Goal: Task Accomplishment & Management: Manage account settings

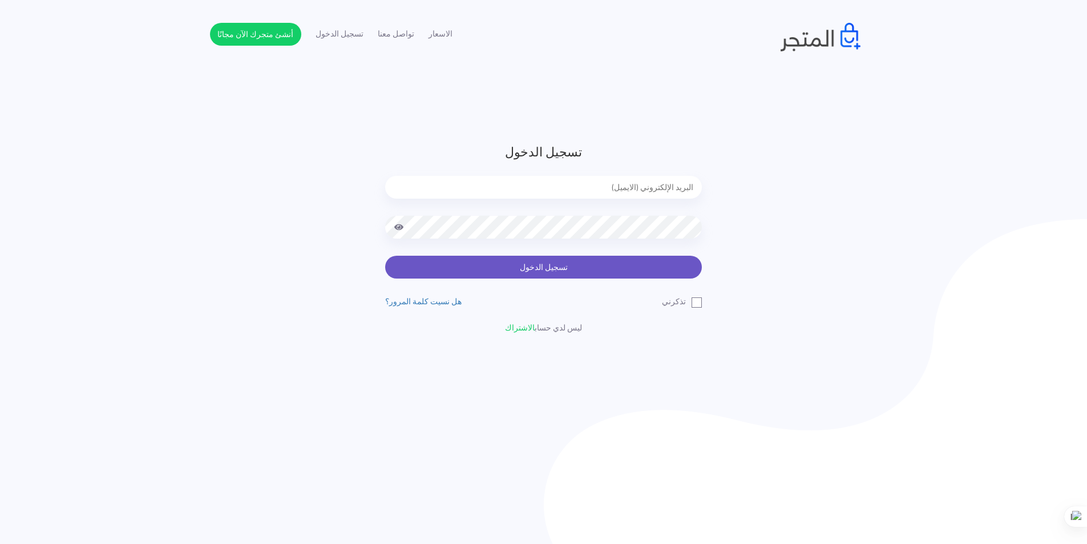
type input "xp.switch99@gmail.com"
click at [565, 266] on button "تسجيل الدخول" at bounding box center [543, 267] width 317 height 23
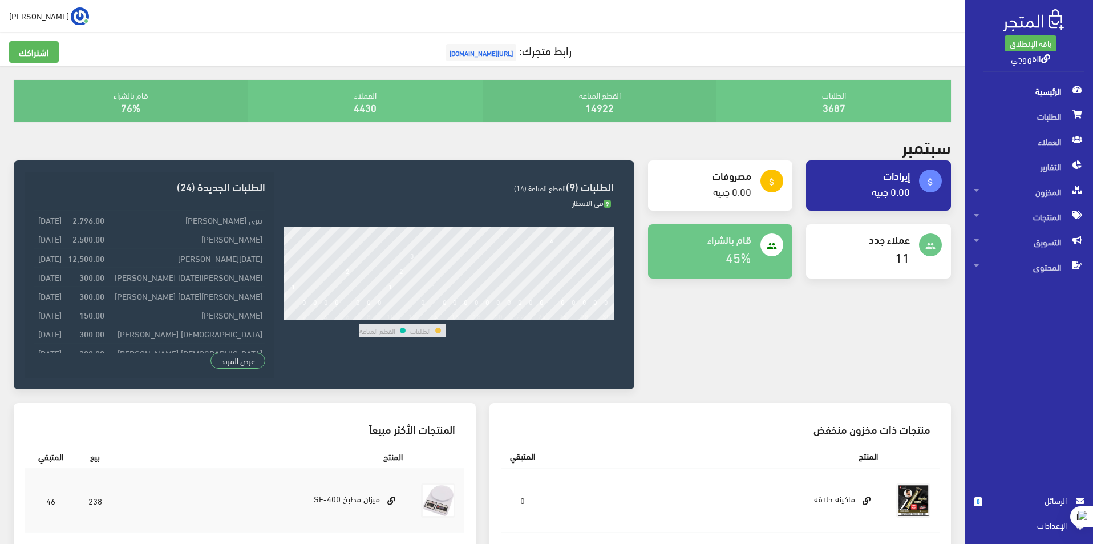
click at [1056, 500] on span "الرسائل" at bounding box center [1028, 500] width 75 height 13
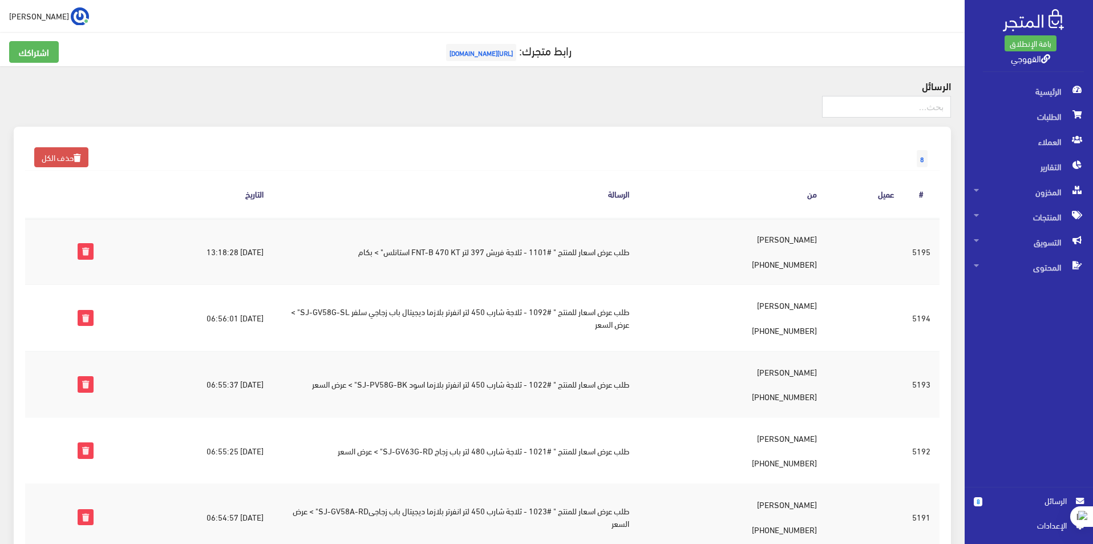
click at [1050, 500] on span "الرسائل" at bounding box center [1028, 500] width 75 height 13
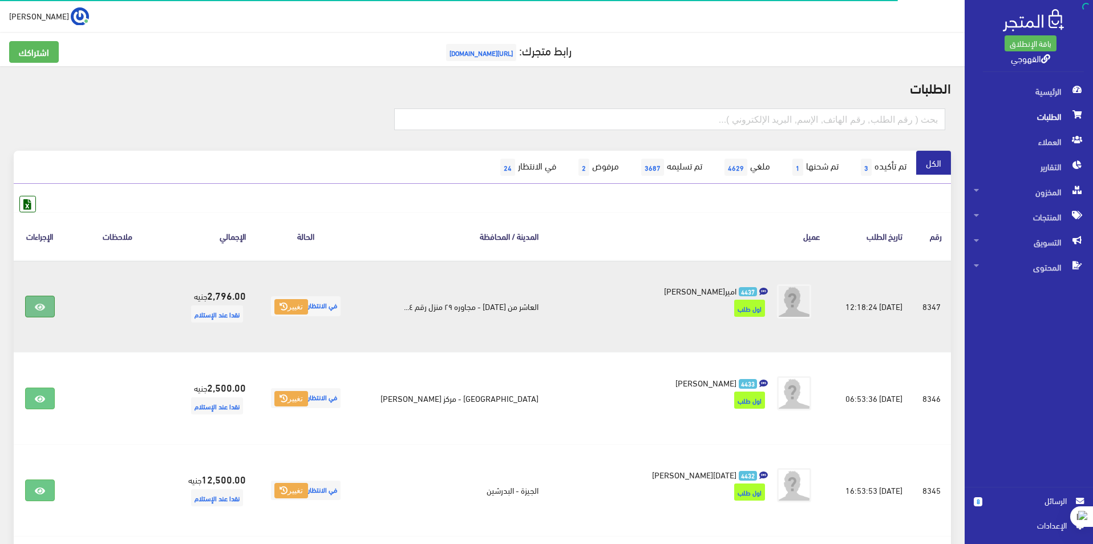
click at [34, 310] on link at bounding box center [40, 306] width 30 height 22
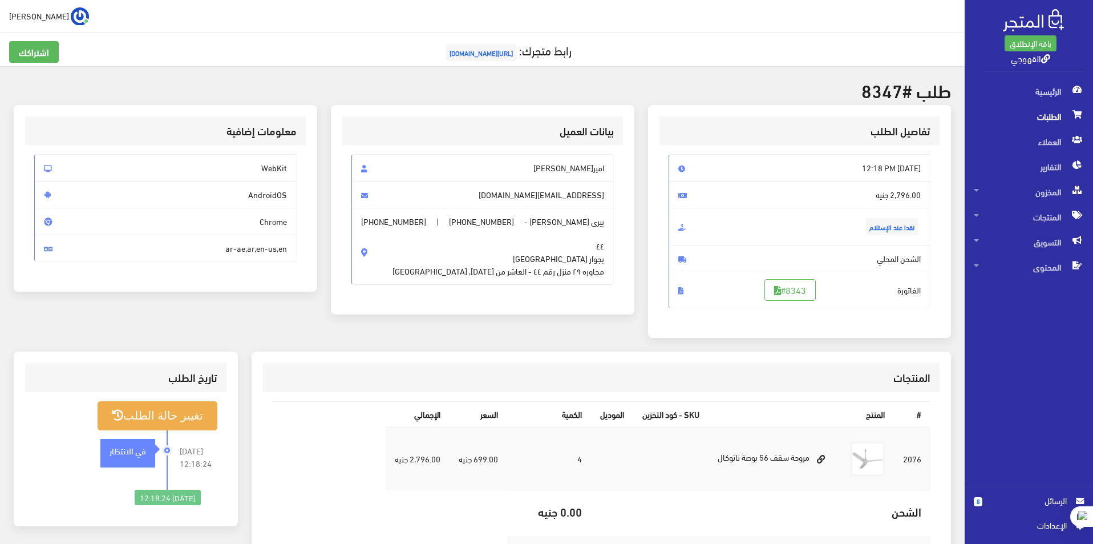
click at [1040, 115] on span "الطلبات" at bounding box center [1029, 116] width 110 height 25
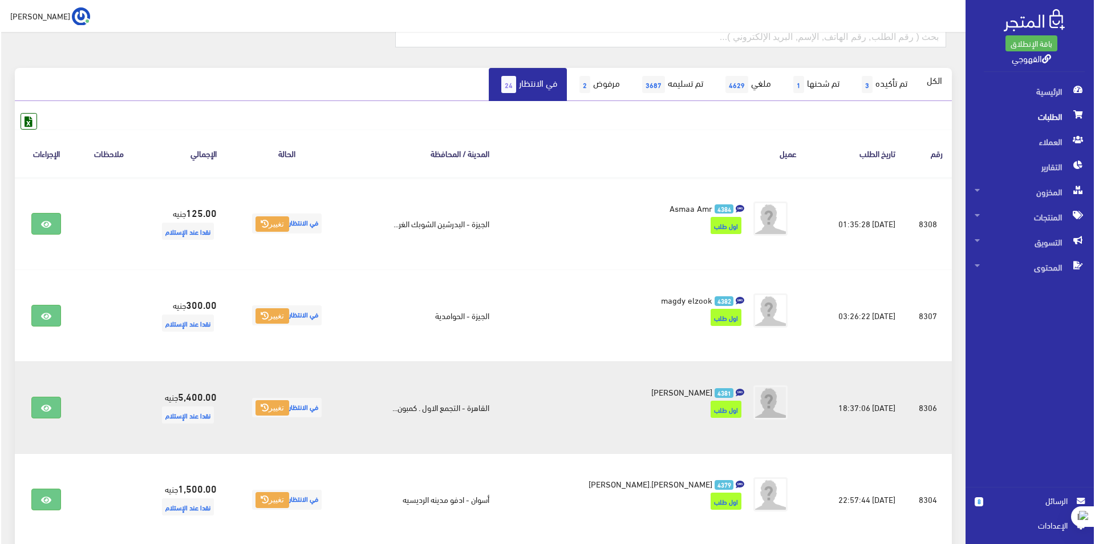
scroll to position [213, 0]
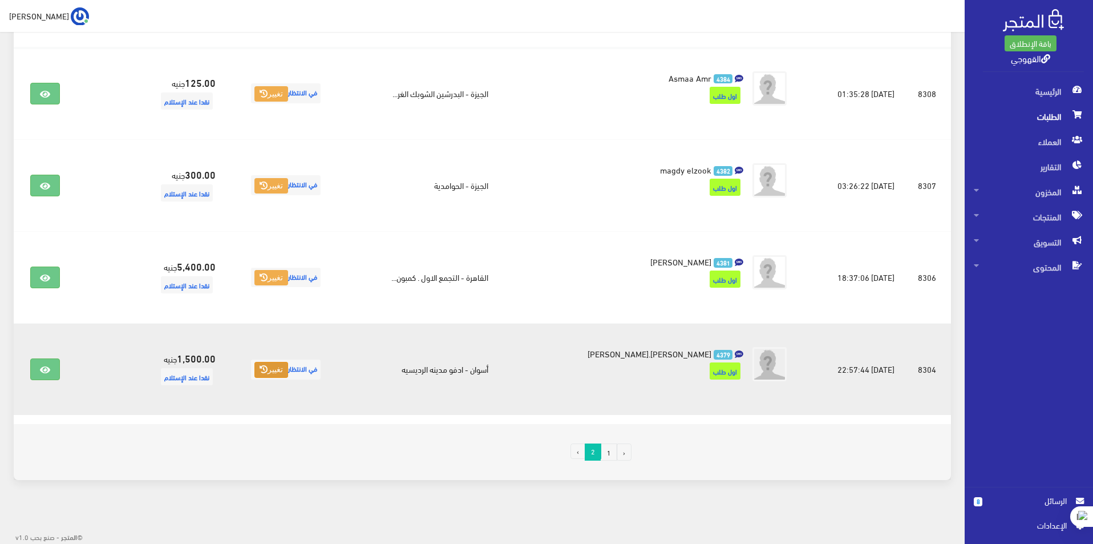
click at [281, 369] on button "تغيير" at bounding box center [271, 370] width 34 height 16
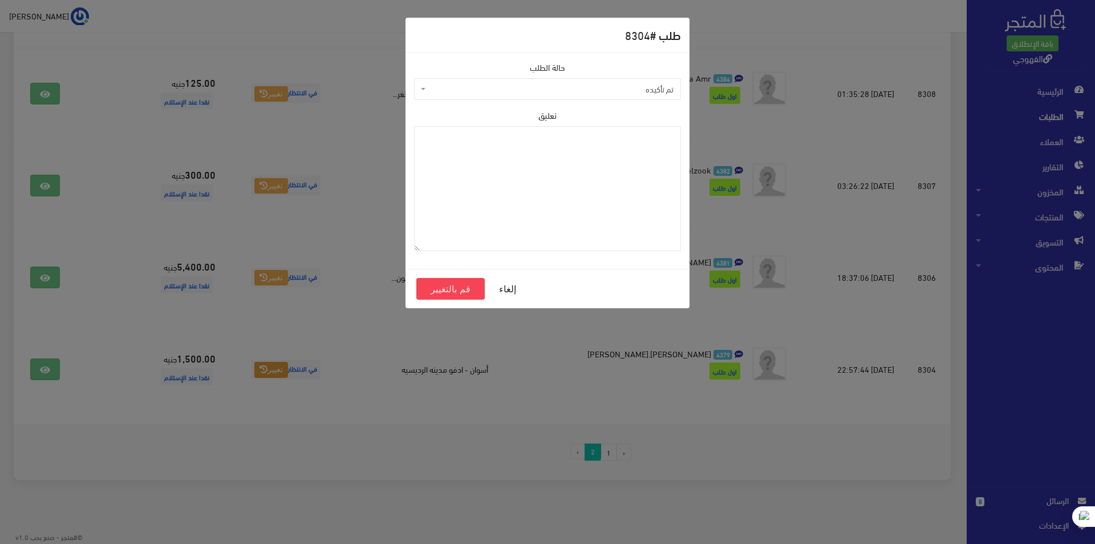
click at [661, 94] on span "تم تأكيده" at bounding box center [550, 88] width 245 height 11
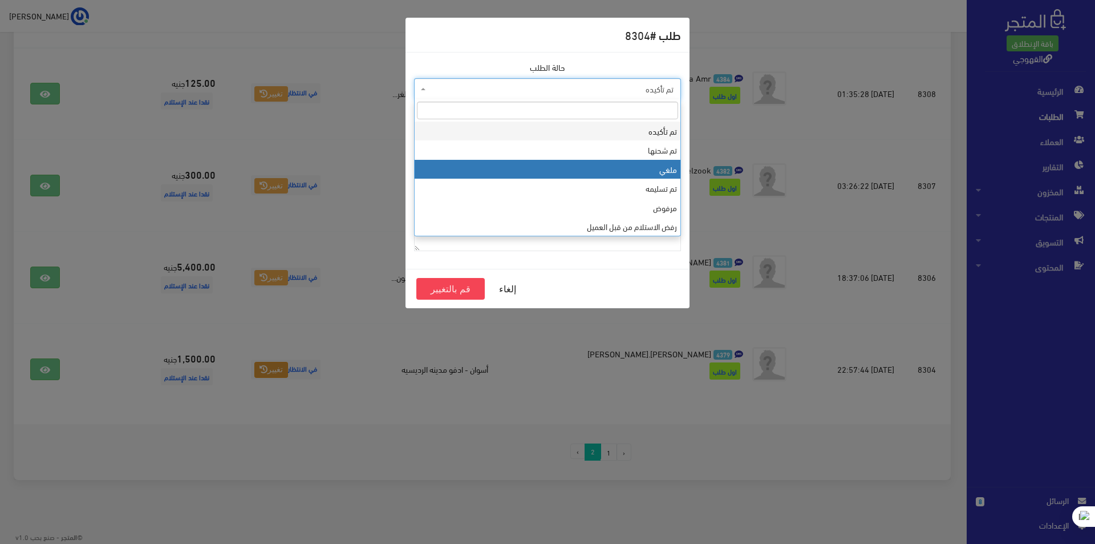
select select "3"
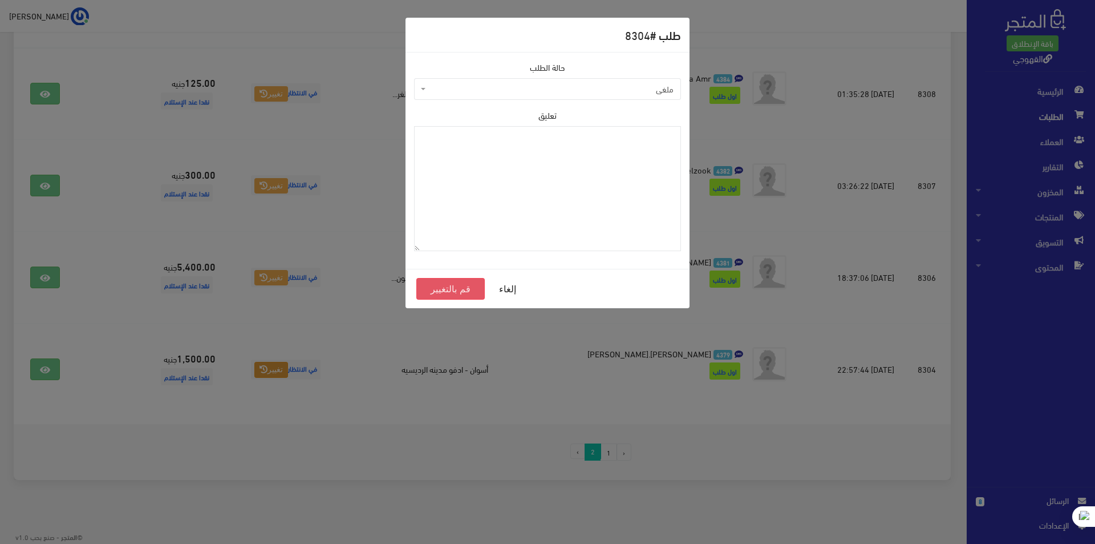
click at [453, 288] on button "قم بالتغيير" at bounding box center [450, 289] width 68 height 22
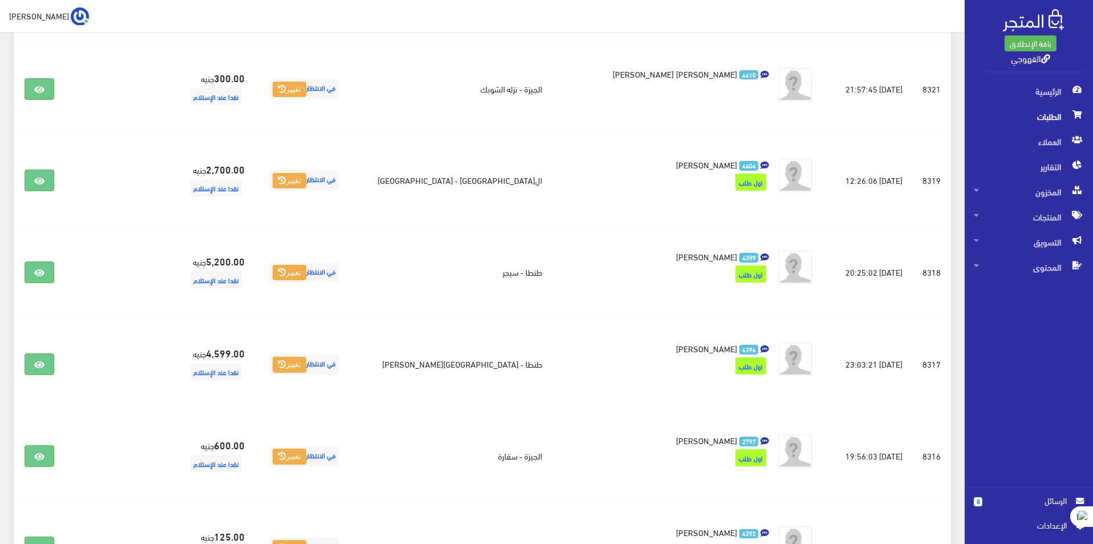
scroll to position [1312, 0]
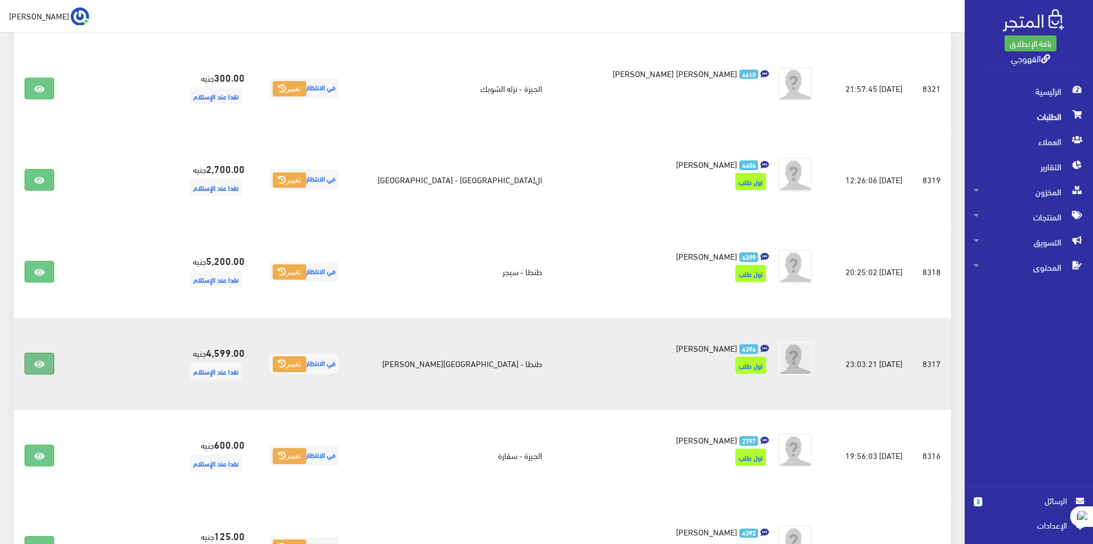
click at [43, 357] on link at bounding box center [40, 364] width 30 height 22
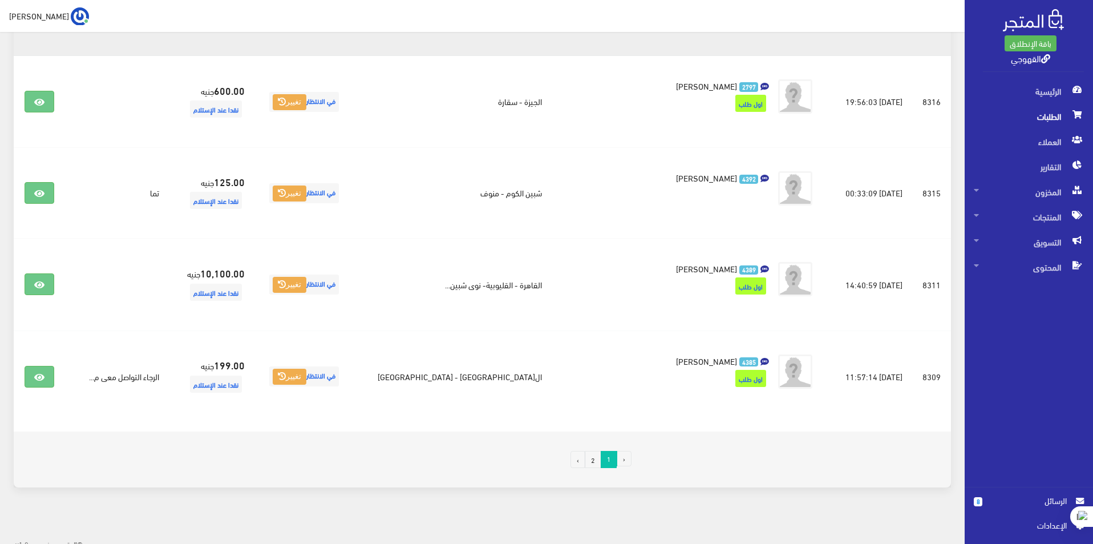
scroll to position [1672, 0]
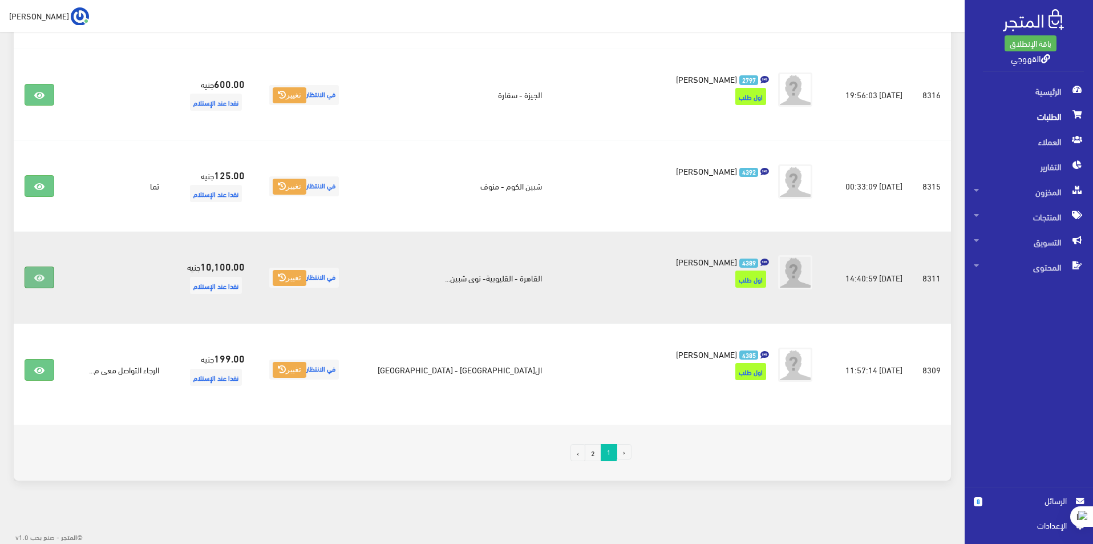
click at [35, 282] on link at bounding box center [40, 277] width 30 height 22
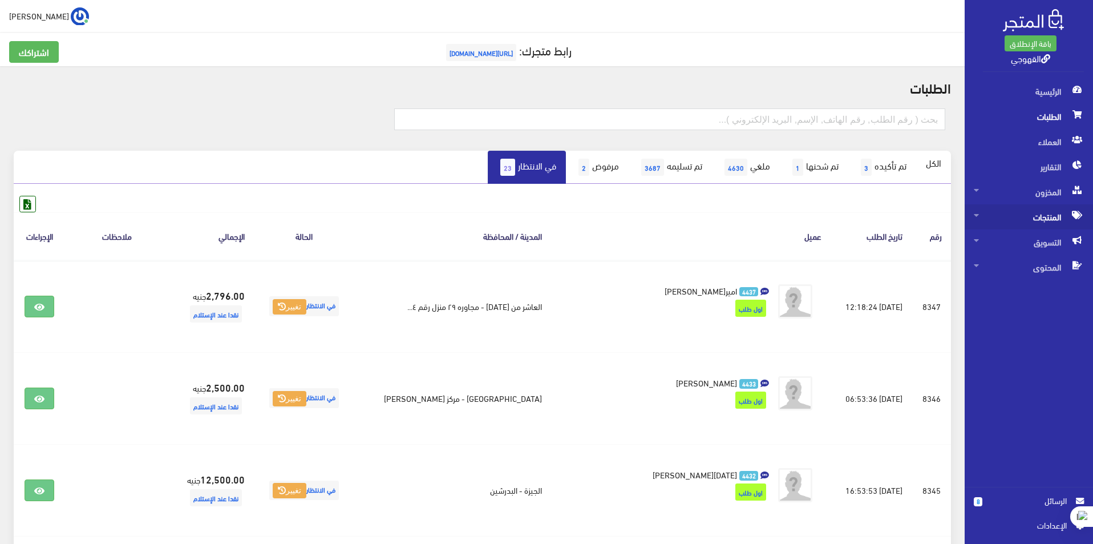
click at [1048, 224] on span "المنتجات" at bounding box center [1029, 216] width 110 height 25
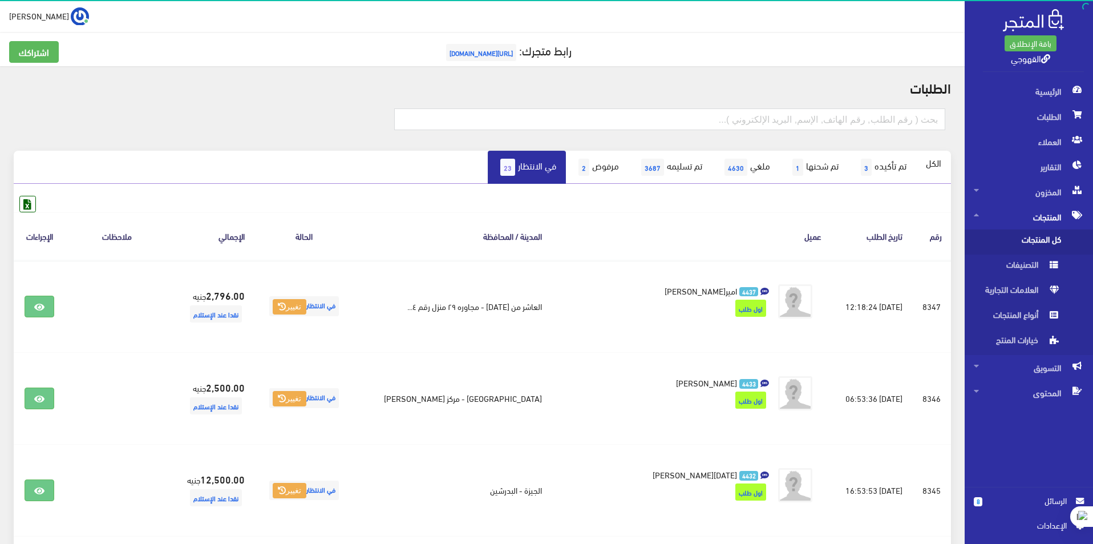
click at [1042, 246] on span "كل المنتجات" at bounding box center [1017, 241] width 87 height 25
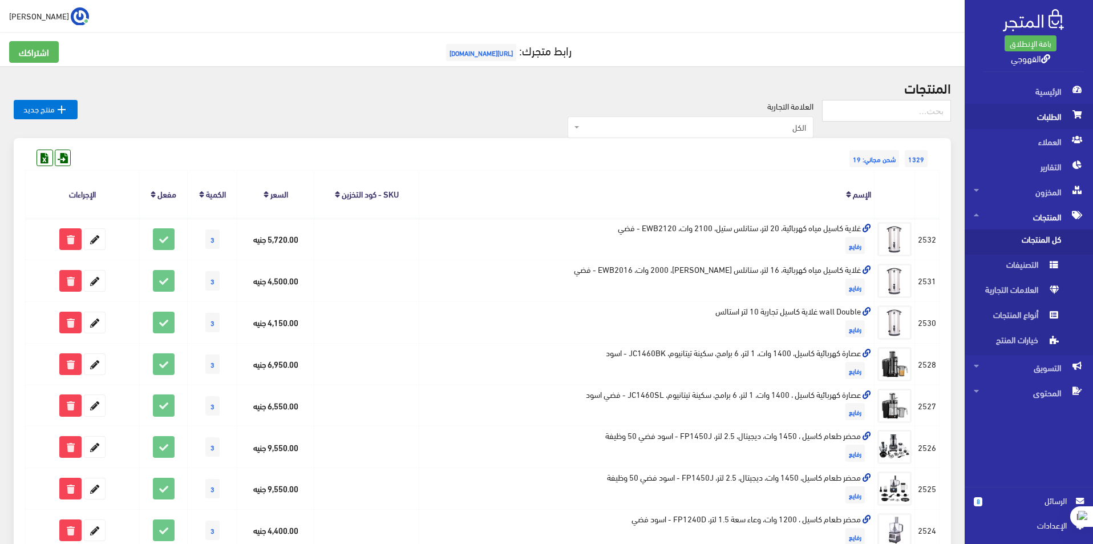
click at [1046, 114] on span "الطلبات" at bounding box center [1029, 116] width 110 height 25
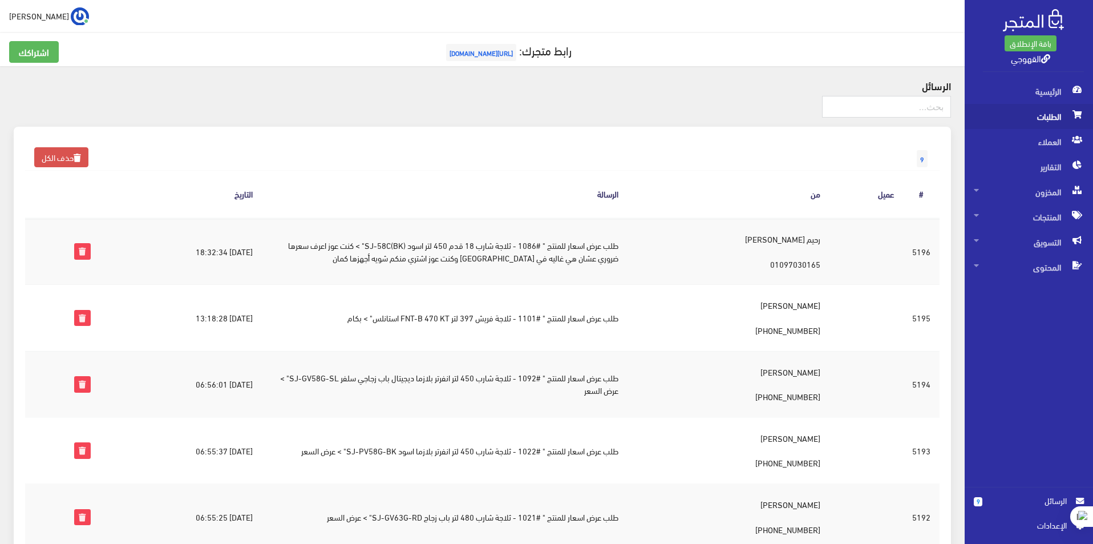
click at [1054, 110] on span "الطلبات" at bounding box center [1029, 116] width 110 height 25
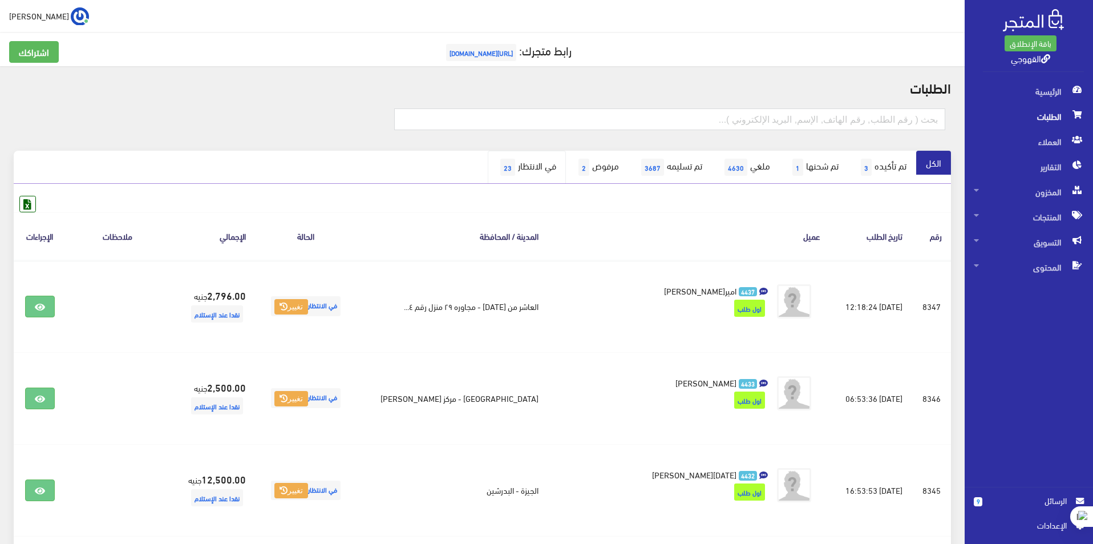
click at [530, 171] on link "في الانتظار 23" at bounding box center [527, 167] width 78 height 33
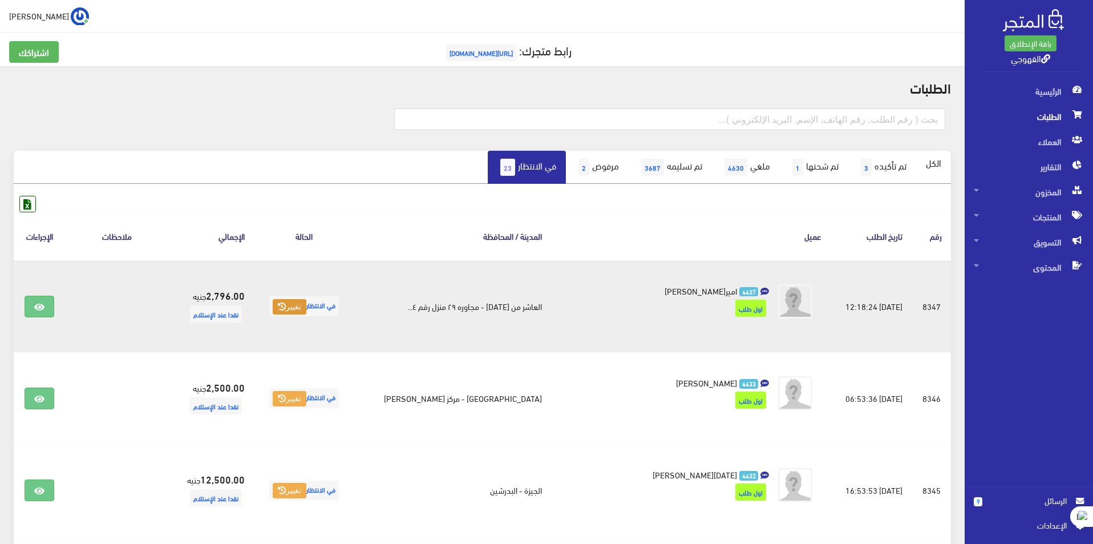
click at [306, 309] on button "تغيير" at bounding box center [290, 307] width 34 height 16
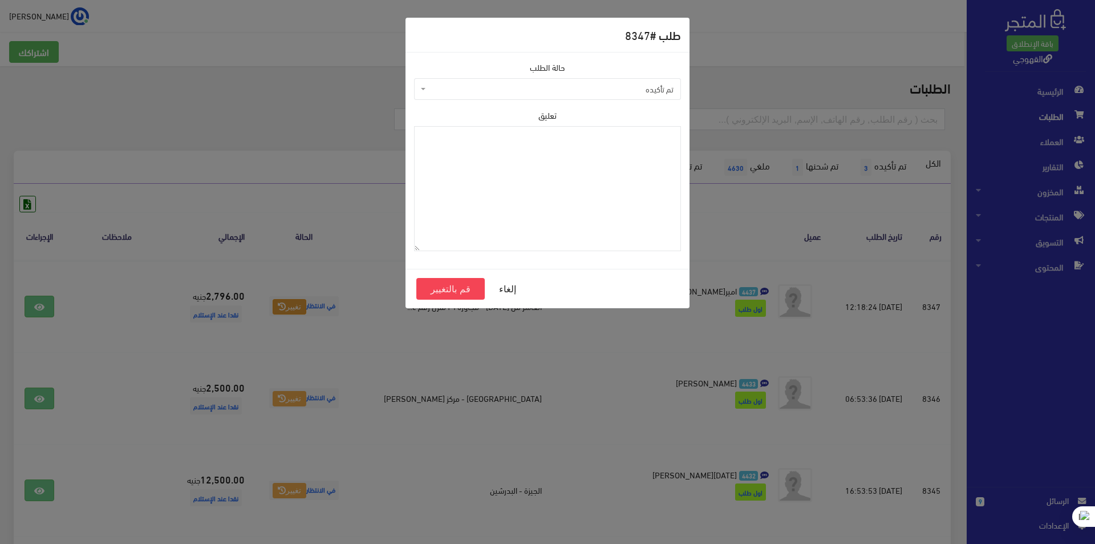
click at [612, 91] on span "تم تأكيده" at bounding box center [550, 88] width 245 height 11
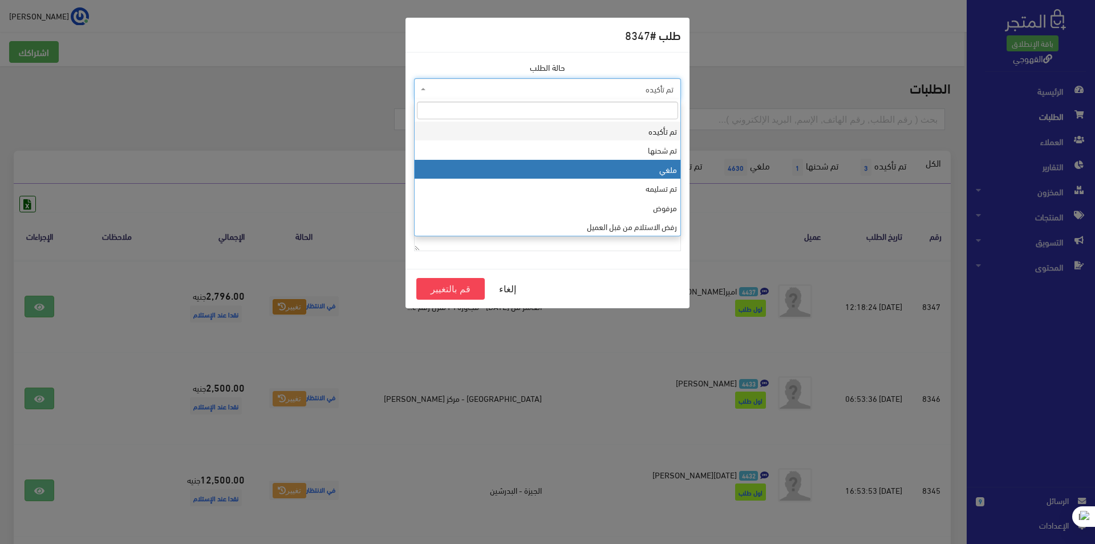
drag, startPoint x: 655, startPoint y: 173, endPoint x: 647, endPoint y: 173, distance: 8.0
select select "3"
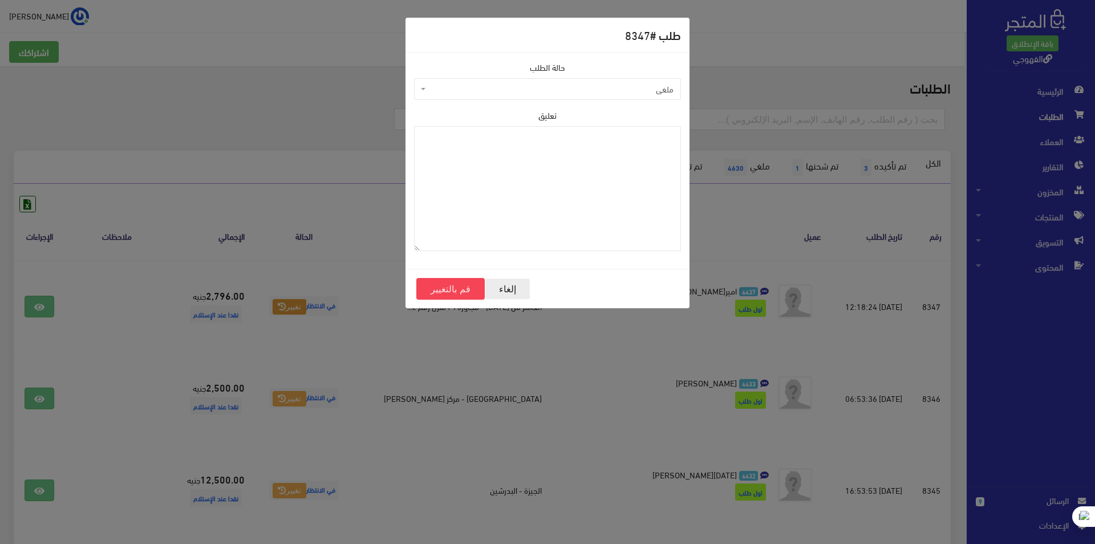
drag, startPoint x: 501, startPoint y: 290, endPoint x: 492, endPoint y: 291, distance: 9.2
click at [500, 289] on button "إلغاء" at bounding box center [508, 289] width 46 height 22
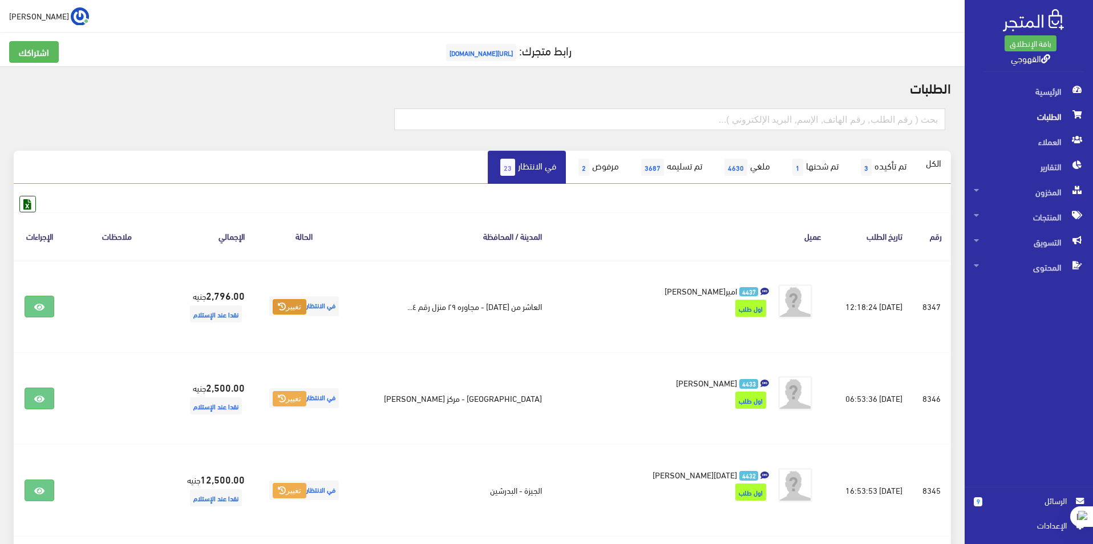
click at [1041, 112] on span "الطلبات" at bounding box center [1029, 116] width 110 height 25
click at [1066, 501] on span "الرسائل" at bounding box center [1028, 500] width 75 height 13
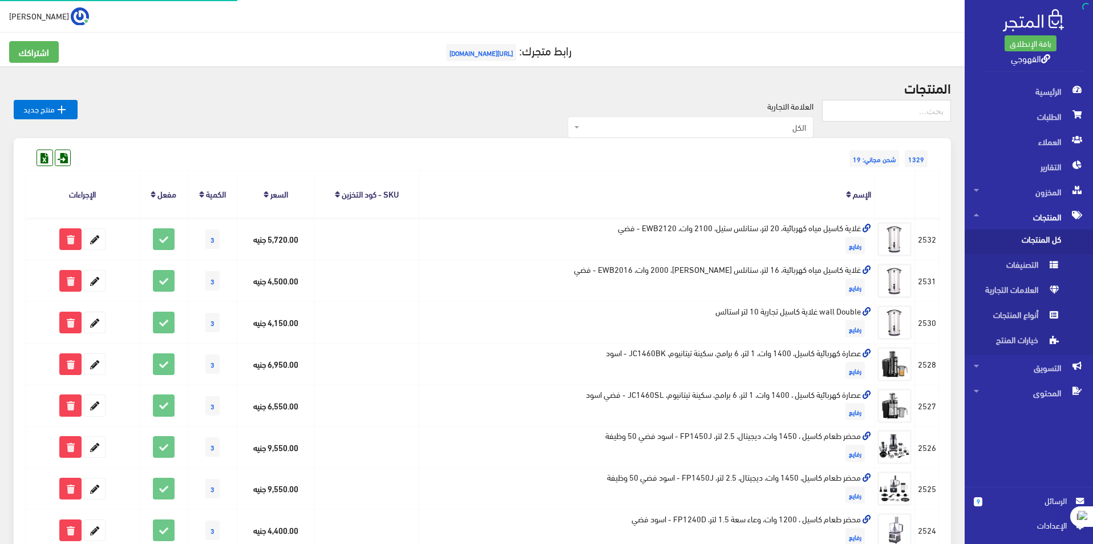
click at [1028, 237] on span "كل المنتجات" at bounding box center [1017, 241] width 87 height 25
click at [965, 229] on link "كل المنتجات" at bounding box center [1029, 241] width 128 height 25
click at [1028, 86] on span "الرئيسية" at bounding box center [1029, 91] width 110 height 25
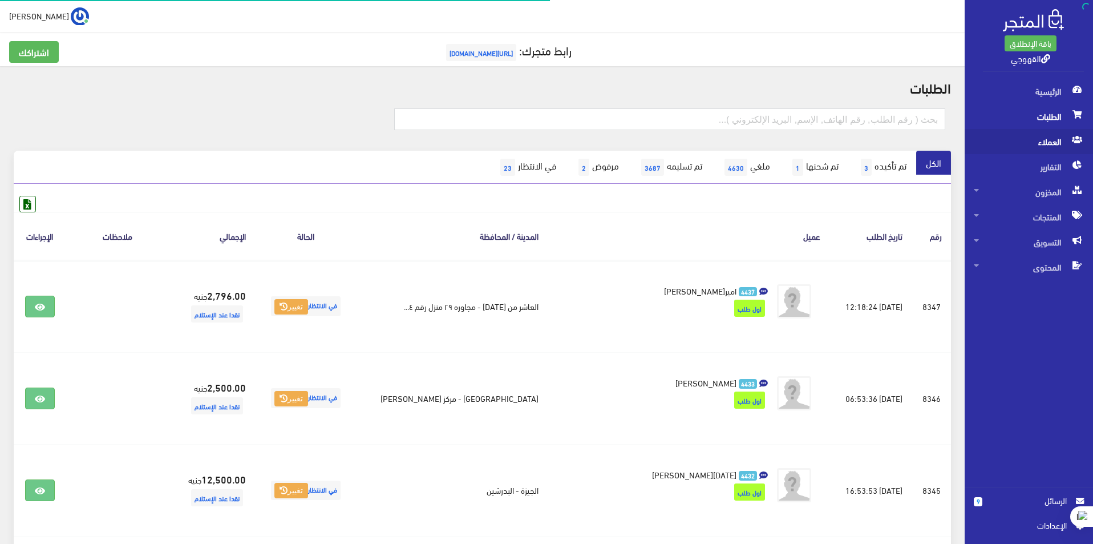
click at [1054, 132] on span "العملاء" at bounding box center [1029, 141] width 110 height 25
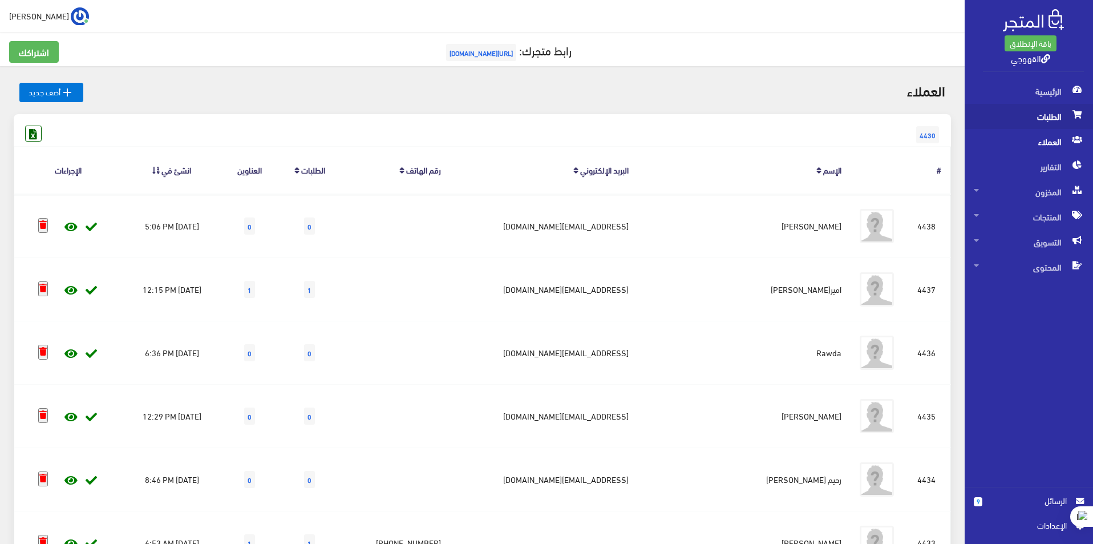
click at [1062, 113] on span "الطلبات" at bounding box center [1029, 116] width 110 height 25
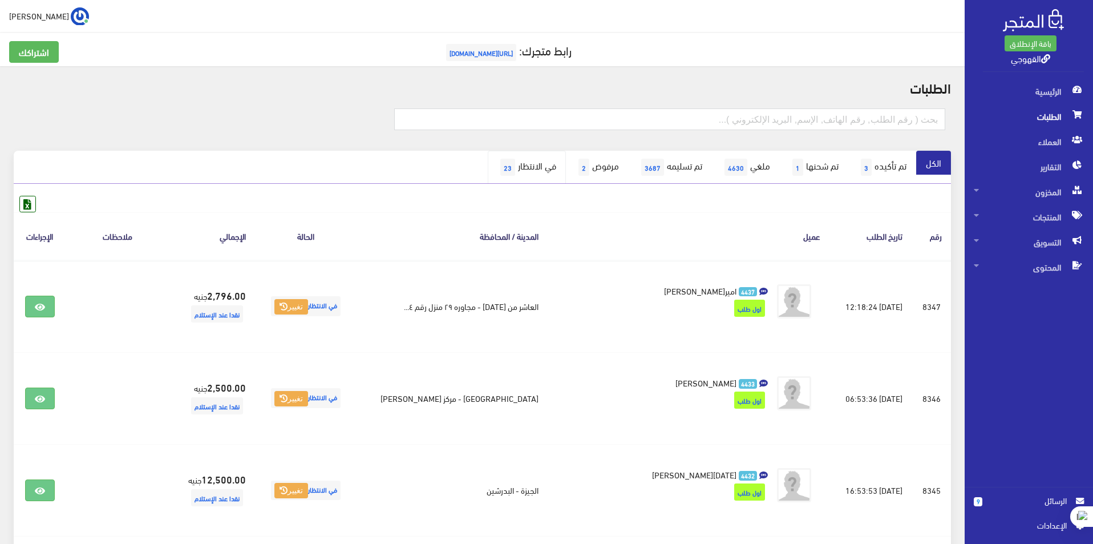
click at [507, 163] on link "في الانتظار 23" at bounding box center [527, 167] width 78 height 33
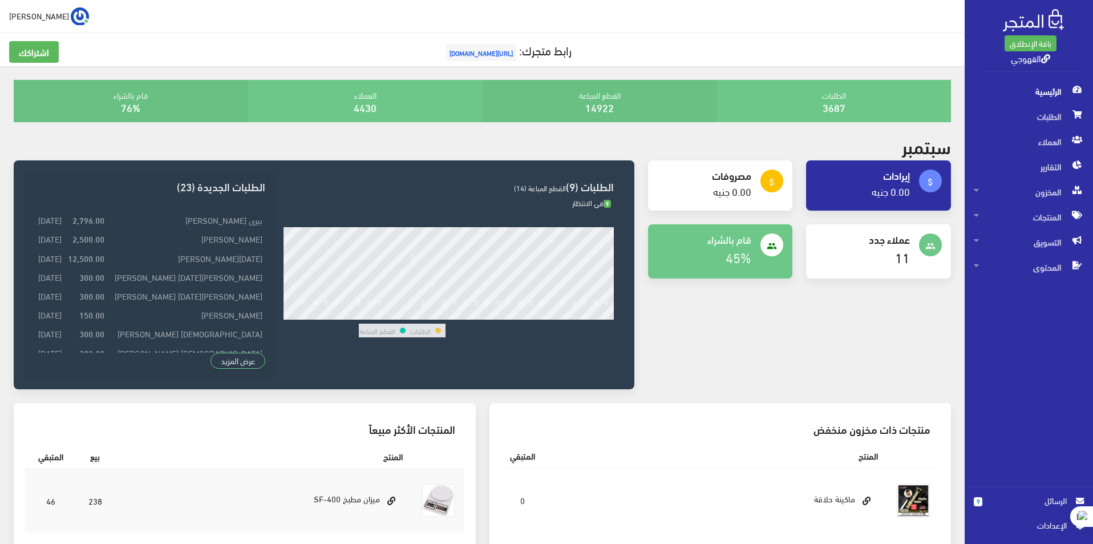
click at [1059, 498] on span "الرسائل" at bounding box center [1028, 500] width 75 height 13
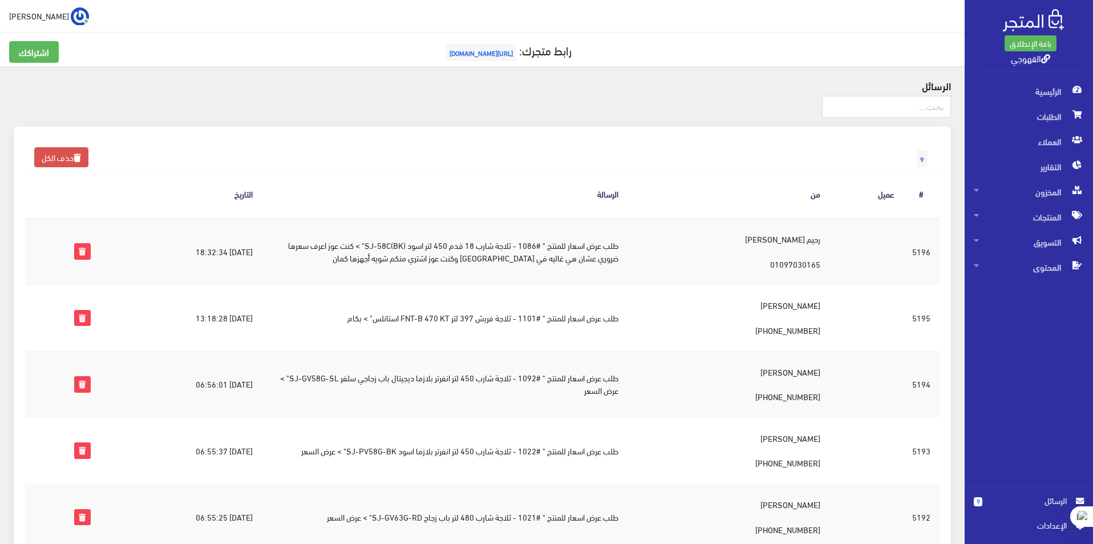
click at [492, 51] on span "[URL][DOMAIN_NAME]" at bounding box center [481, 52] width 70 height 17
click at [485, 54] on span "[URL][DOMAIN_NAME]" at bounding box center [481, 52] width 70 height 17
drag, startPoint x: 494, startPoint y: 52, endPoint x: 738, endPoint y: 88, distance: 246.2
click at [738, 88] on h4 "الرسائل" at bounding box center [482, 85] width 937 height 11
